Goal: Register for event/course

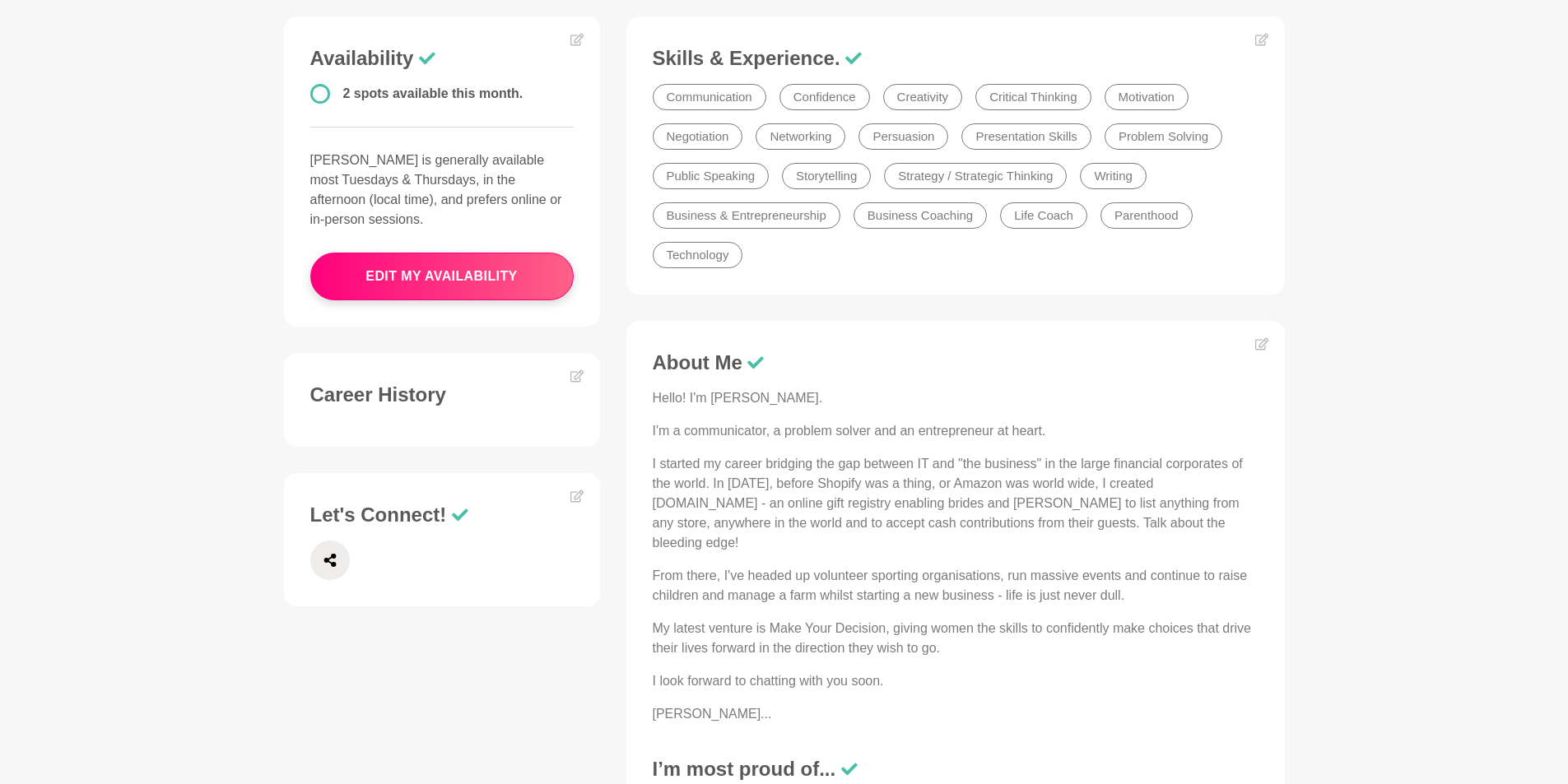
scroll to position [494, 0]
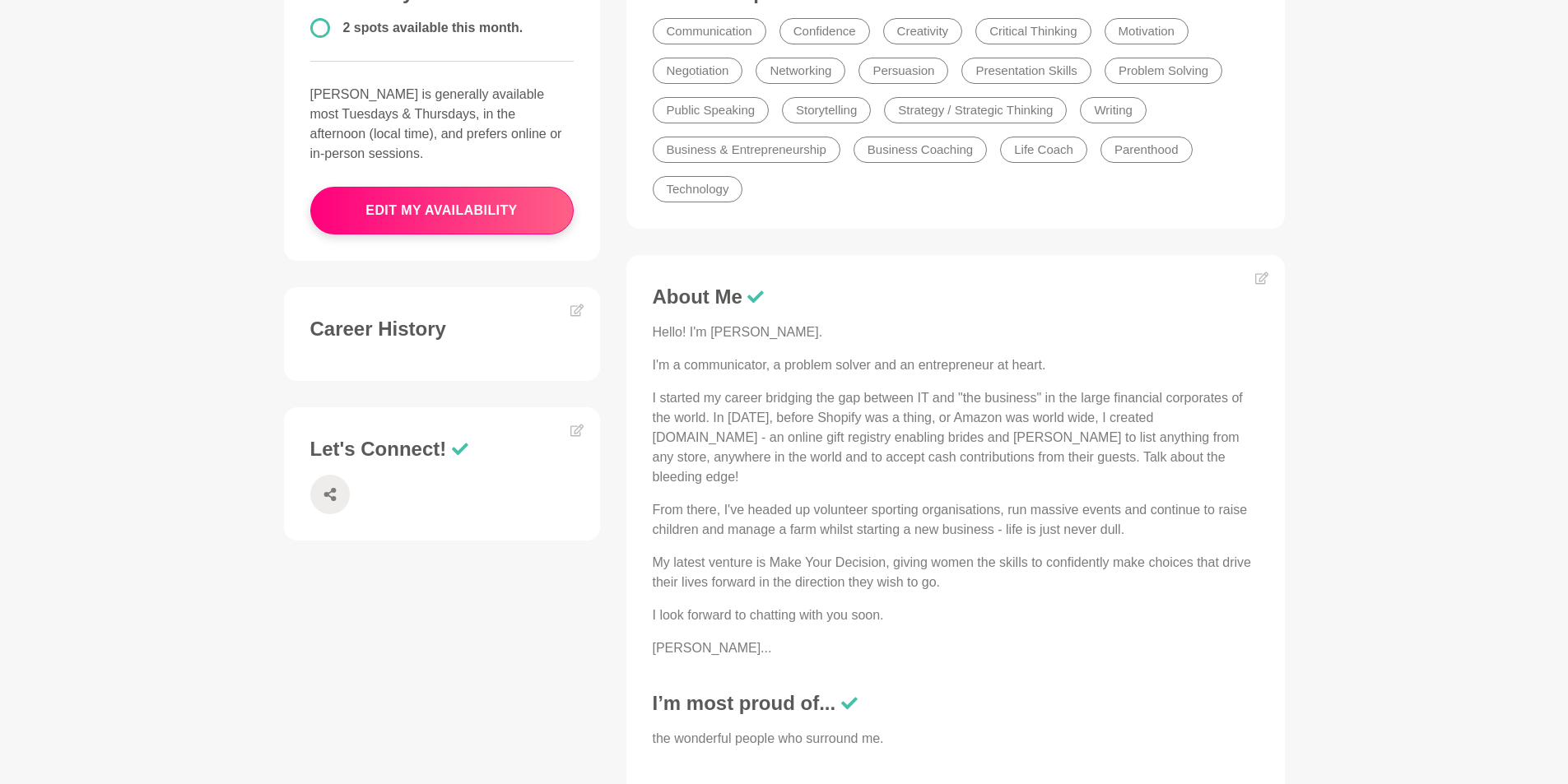
click at [337, 482] on span at bounding box center [330, 495] width 40 height 40
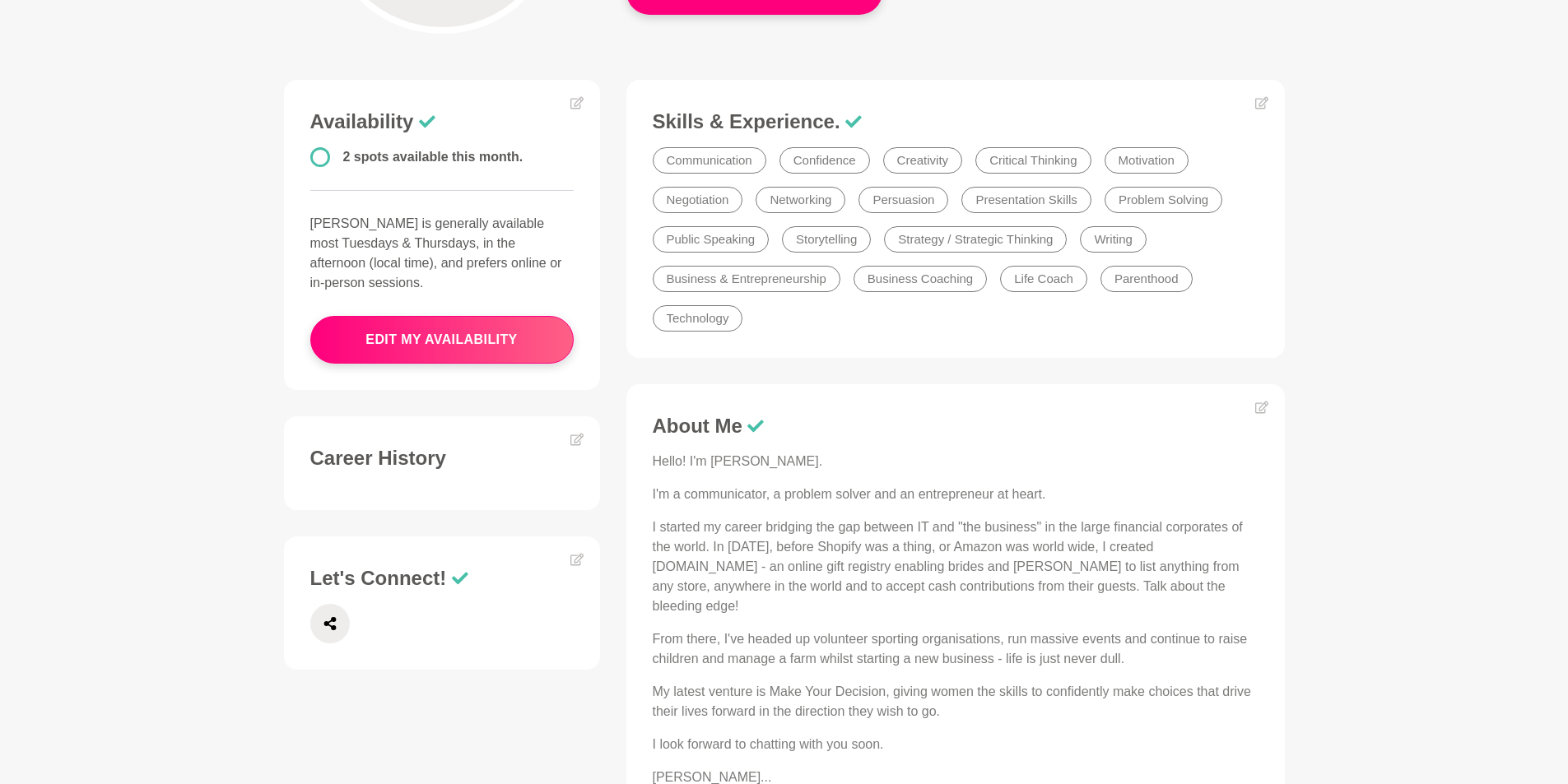
scroll to position [0, 0]
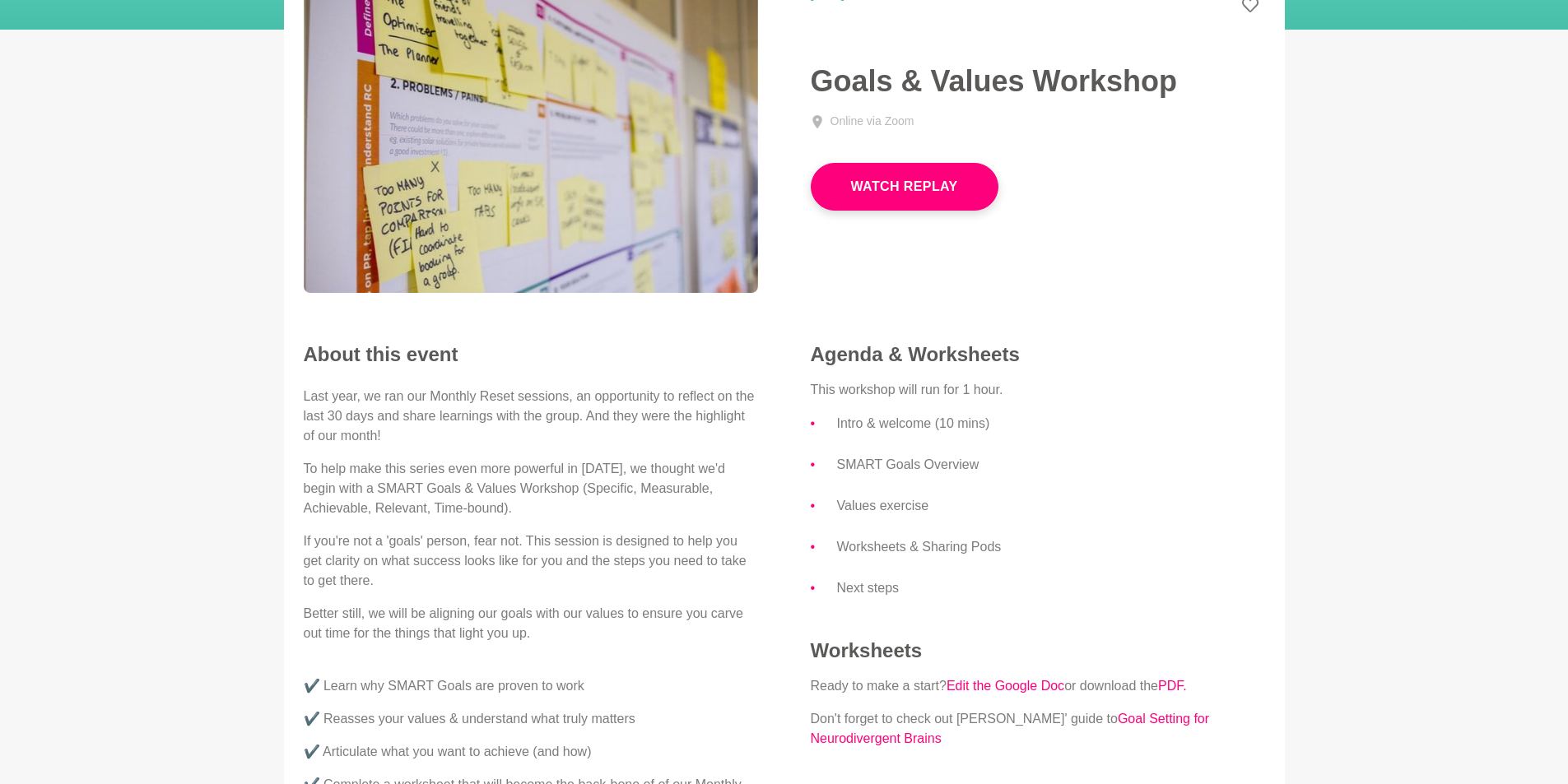
scroll to position [165, 0]
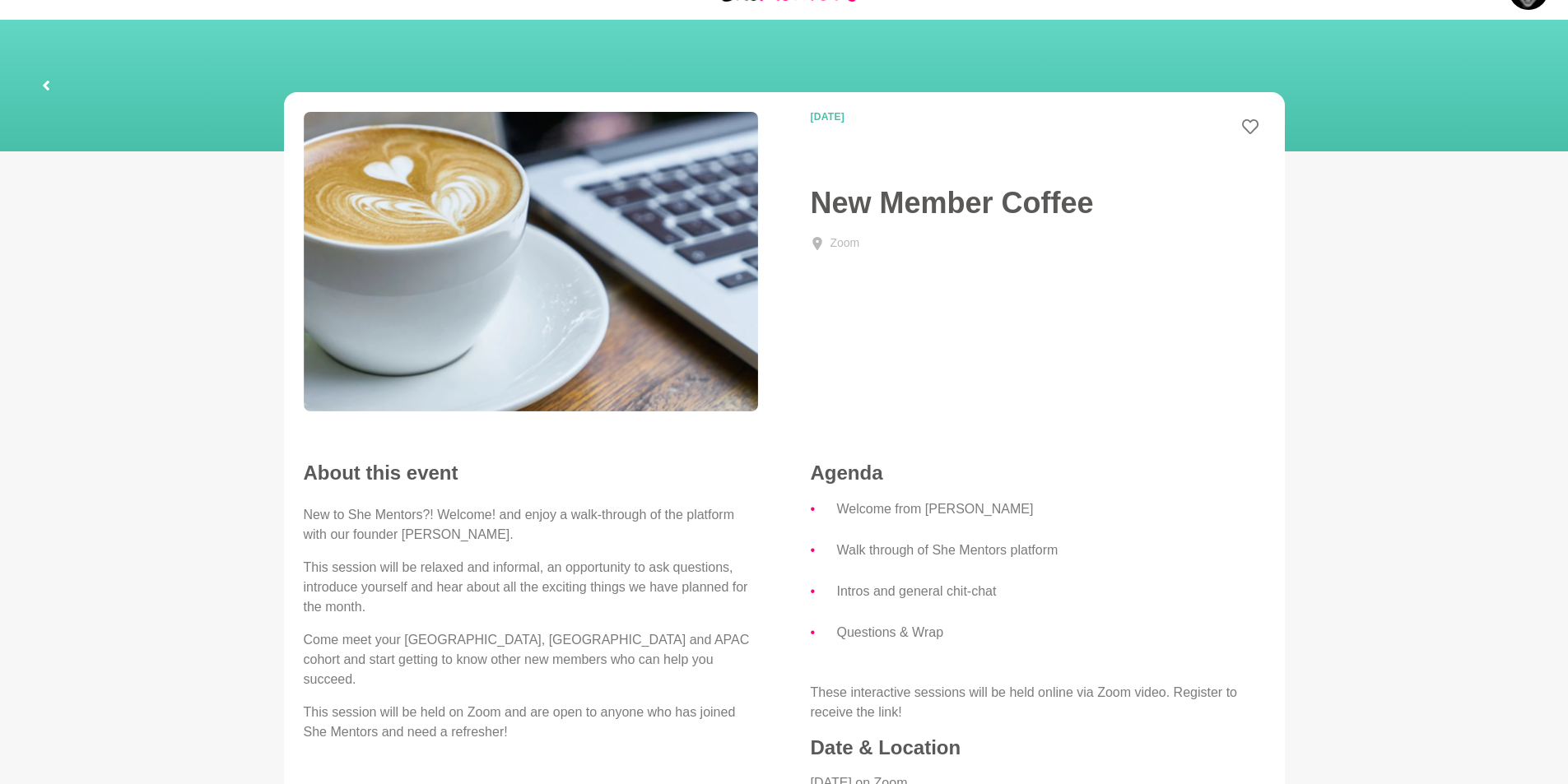
scroll to position [22, 0]
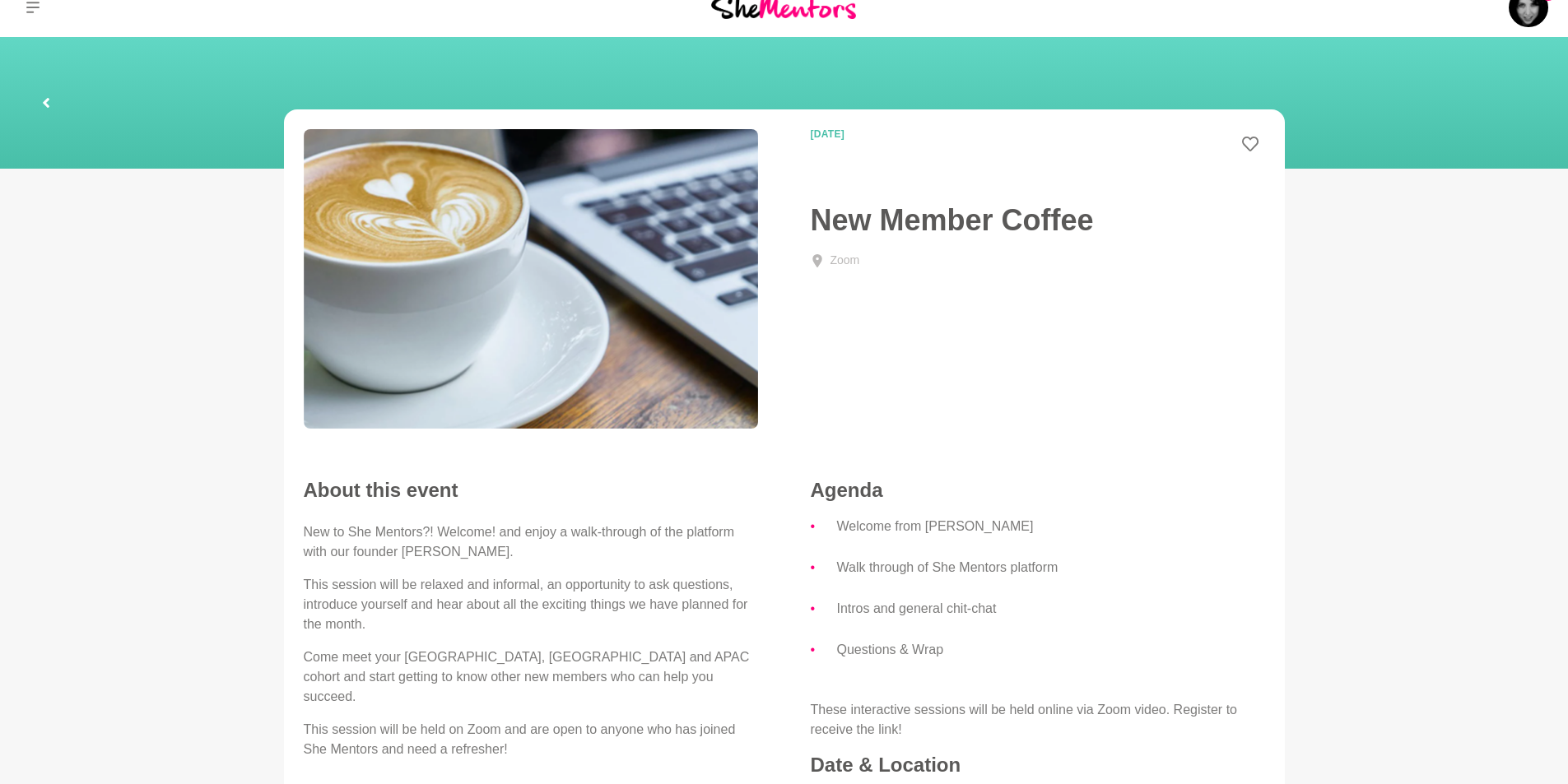
click at [913, 296] on div "Zoom" at bounding box center [1037, 277] width 454 height 50
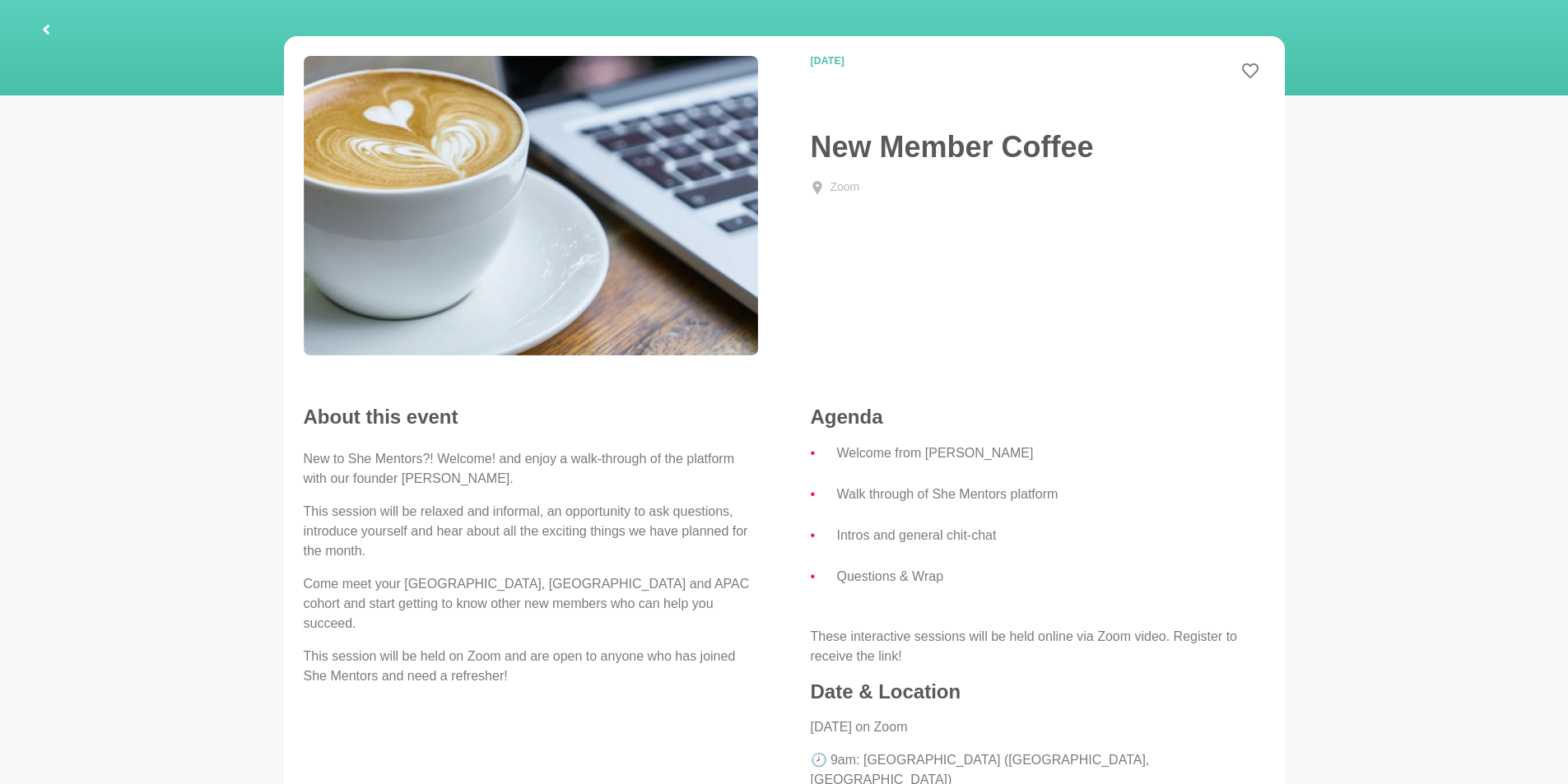
scroll to position [0, 0]
